Goal: Task Accomplishment & Management: Manage account settings

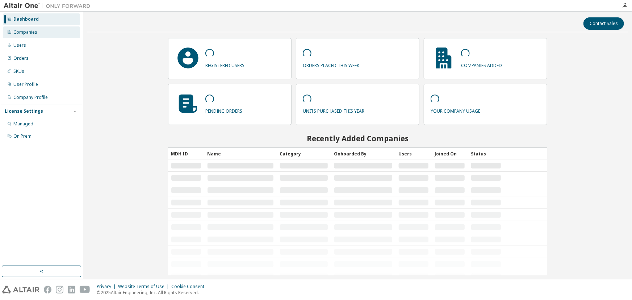
click at [34, 34] on div "Companies" at bounding box center [25, 32] width 24 height 6
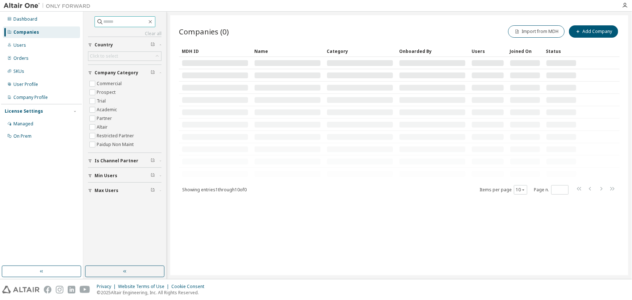
click at [117, 23] on input "text" at bounding box center [125, 21] width 43 height 7
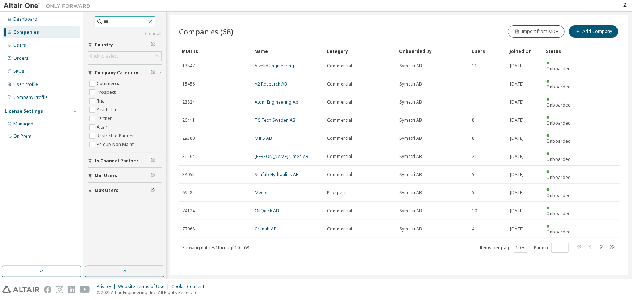
type input "***"
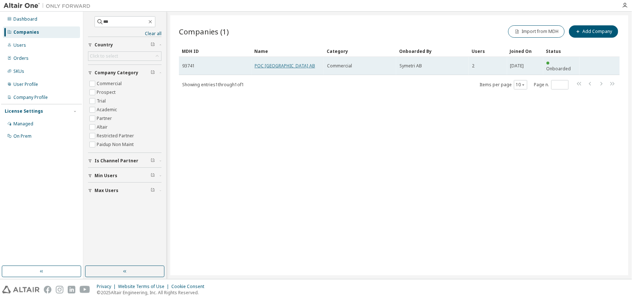
click at [269, 63] on link "POC [GEOGRAPHIC_DATA] AB" at bounding box center [285, 66] width 61 height 6
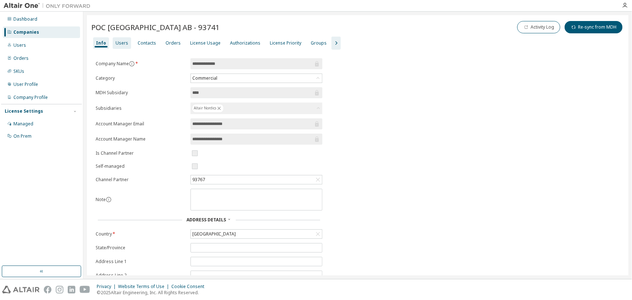
click at [122, 43] on div "Users" at bounding box center [122, 43] width 13 height 6
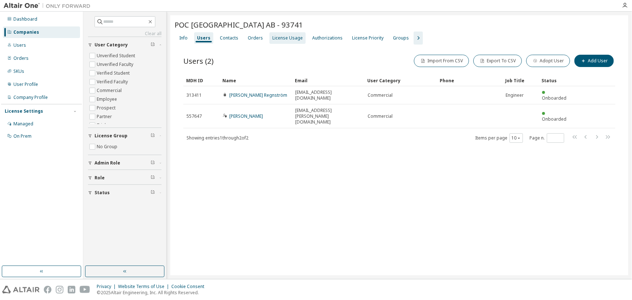
click at [281, 39] on div "License Usage" at bounding box center [288, 38] width 30 height 6
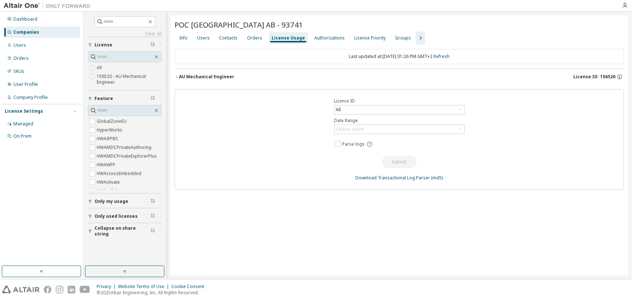
click at [212, 74] on div "AU Mechanical Engineer" at bounding box center [206, 77] width 55 height 6
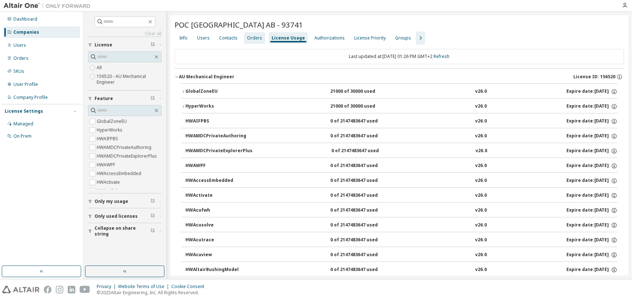
click at [250, 37] on div "Orders" at bounding box center [254, 38] width 15 height 6
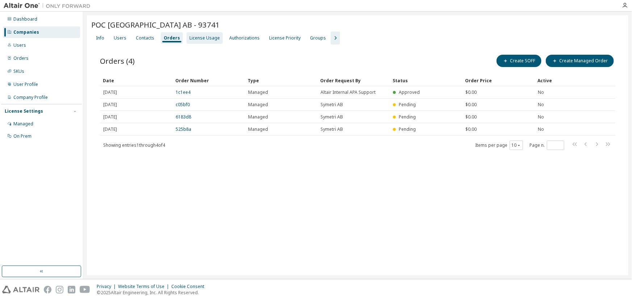
click at [203, 37] on div "License Usage" at bounding box center [205, 38] width 30 height 6
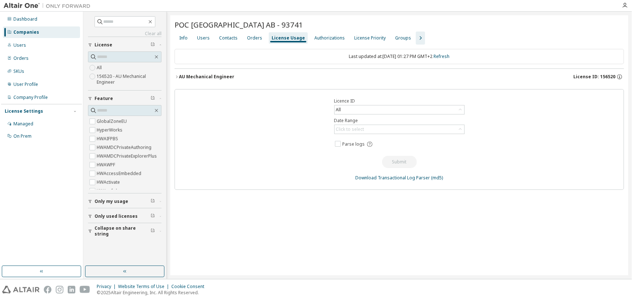
click at [221, 75] on div "AU Mechanical Engineer" at bounding box center [206, 77] width 55 height 6
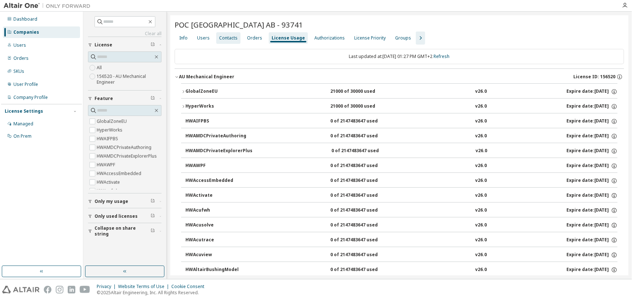
click at [228, 41] on div "Contacts" at bounding box center [228, 38] width 24 height 12
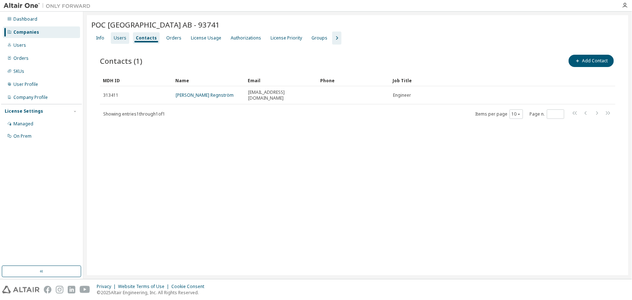
click at [118, 37] on div "Users" at bounding box center [120, 38] width 13 height 6
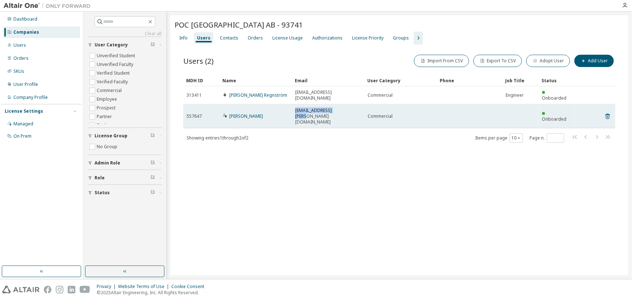
drag, startPoint x: 343, startPoint y: 103, endPoint x: 294, endPoint y: 104, distance: 48.9
click at [294, 104] on td "[EMAIL_ADDRESS][PERSON_NAME][DOMAIN_NAME]" at bounding box center [328, 116] width 72 height 24
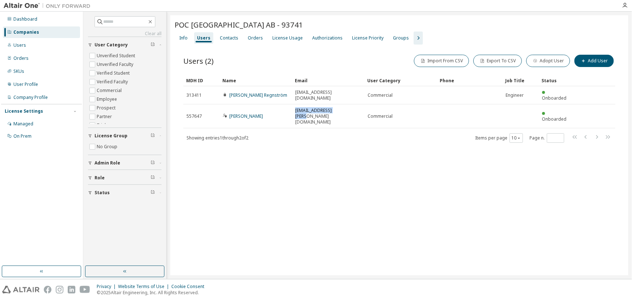
copy span "[EMAIL_ADDRESS][PERSON_NAME][DOMAIN_NAME]"
